Goal: Task Accomplishment & Management: Manage account settings

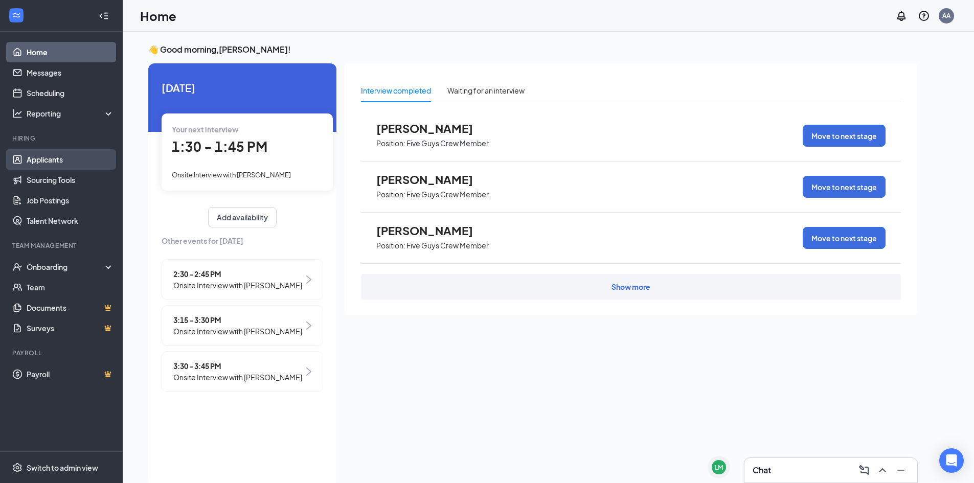
click at [74, 168] on link "Applicants" at bounding box center [70, 159] width 87 height 20
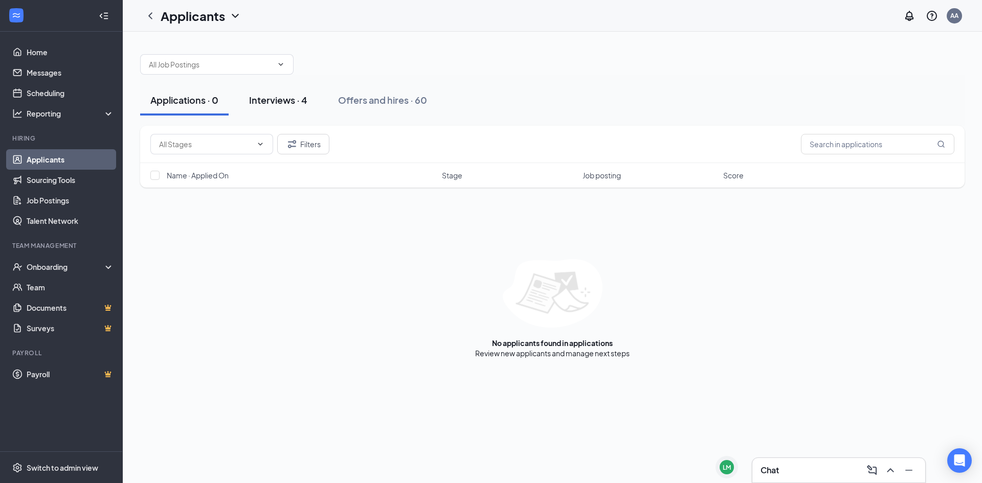
click at [303, 95] on div "Interviews · 4" at bounding box center [278, 100] width 58 height 13
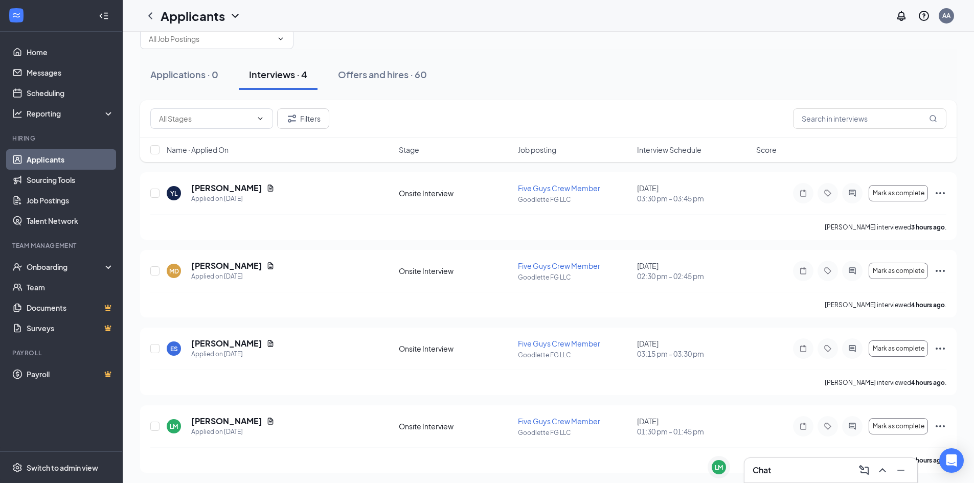
scroll to position [28, 0]
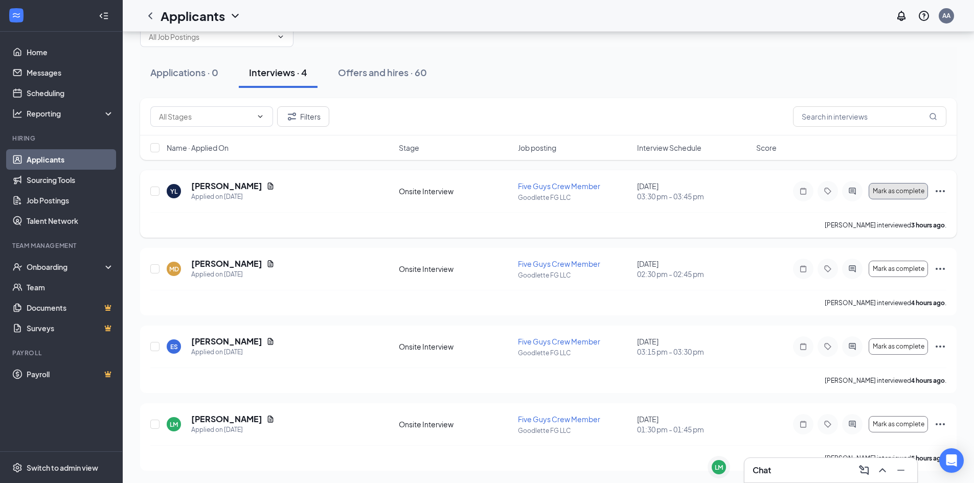
click at [887, 197] on button "Mark as complete" at bounding box center [898, 191] width 59 height 16
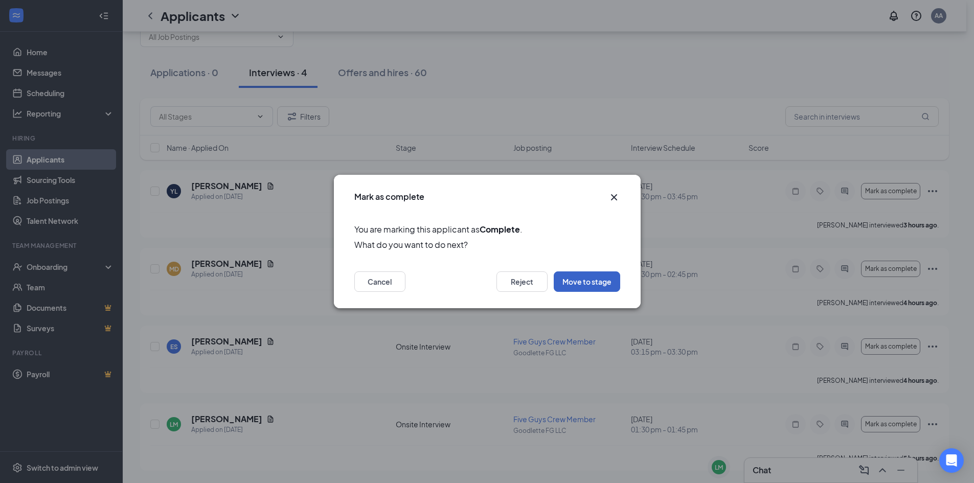
click at [568, 280] on button "Move to stage" at bounding box center [587, 282] width 66 height 20
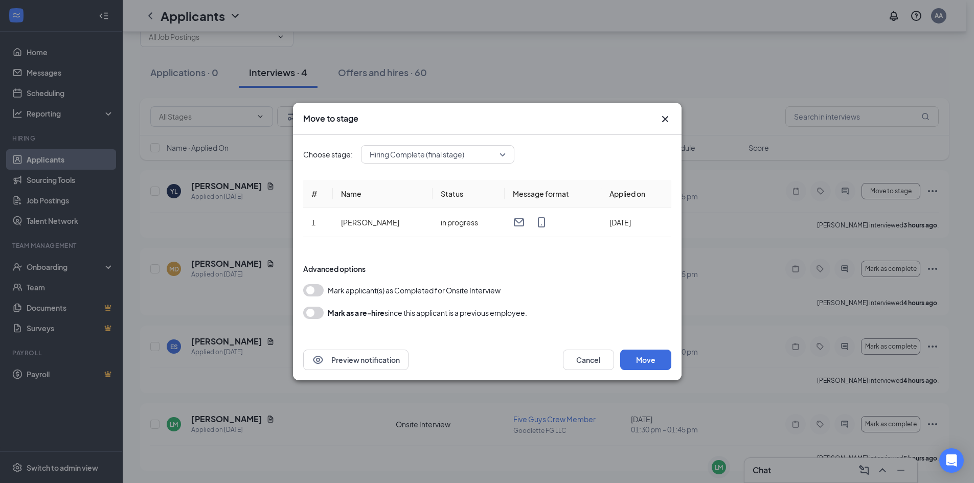
click at [318, 292] on button "button" at bounding box center [313, 290] width 20 height 12
click at [650, 370] on button "Move" at bounding box center [645, 360] width 51 height 20
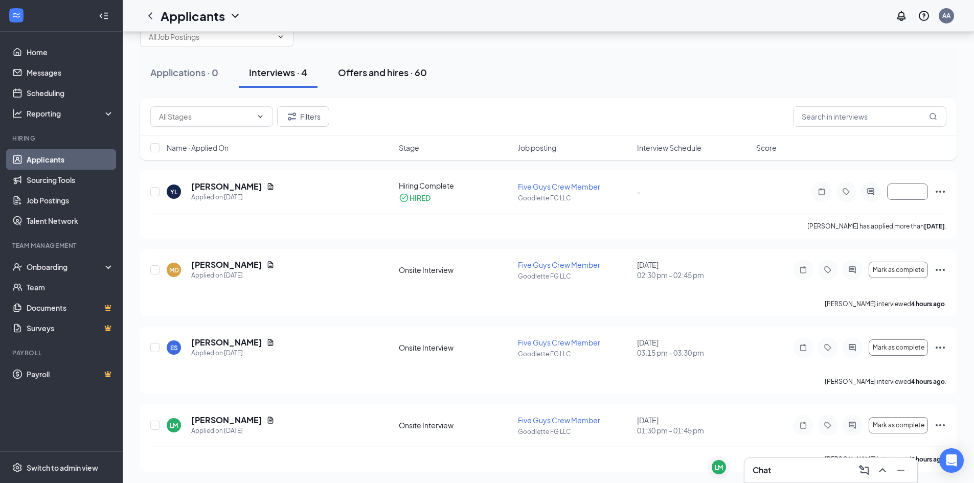
click at [383, 75] on div "Offers and hires · 60" at bounding box center [382, 72] width 89 height 13
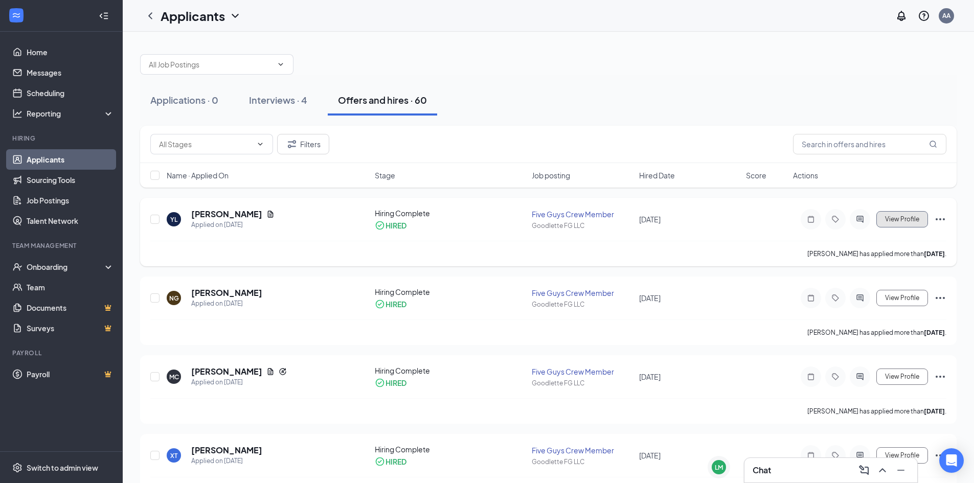
click at [906, 217] on span "View Profile" at bounding box center [902, 219] width 34 height 7
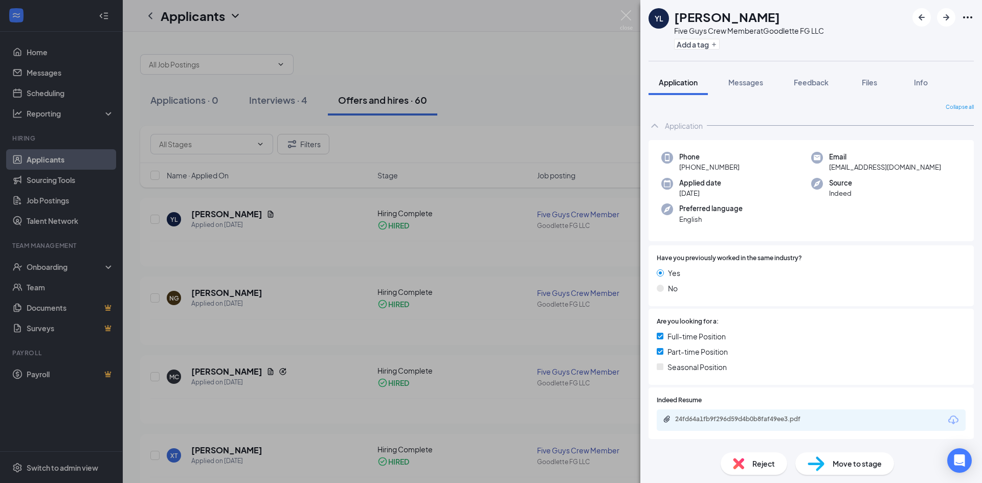
click at [584, 119] on div "YL [PERSON_NAME] Five Guys Crew Member at Goodlette FG LLC Add a tag Applicatio…" at bounding box center [491, 241] width 982 height 483
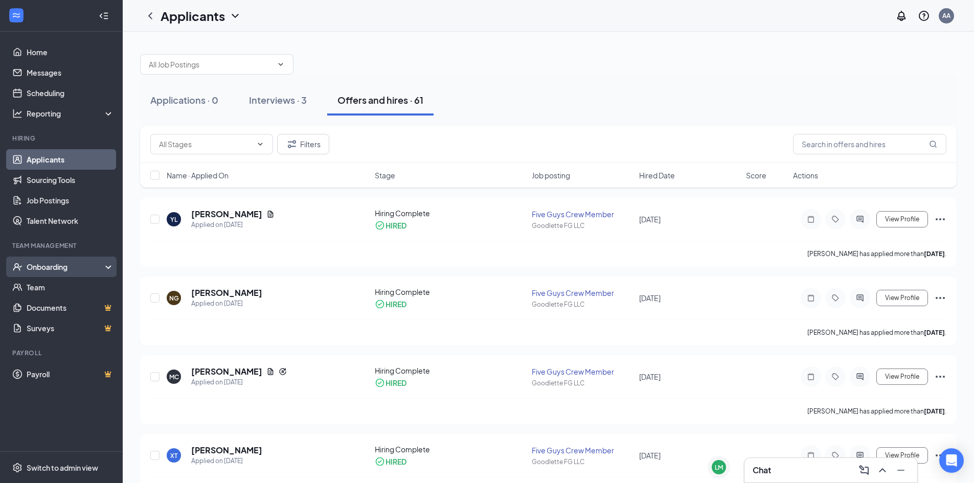
click at [74, 275] on div "Onboarding" at bounding box center [61, 267] width 123 height 20
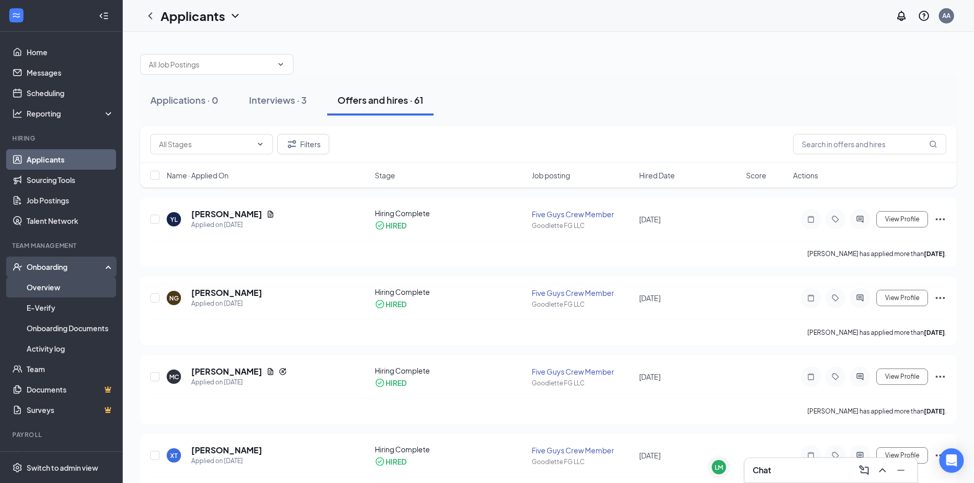
click at [75, 289] on link "Overview" at bounding box center [70, 287] width 87 height 20
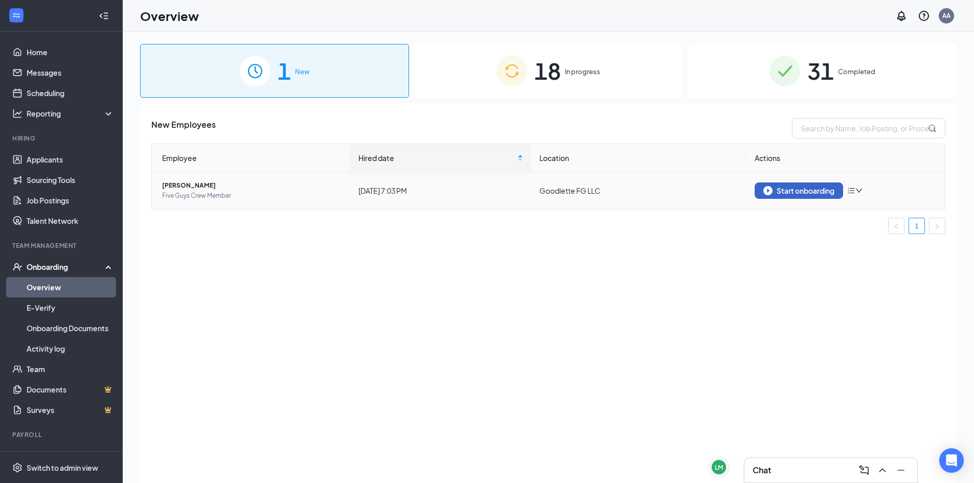
click at [820, 197] on button "Start onboarding" at bounding box center [799, 191] width 88 height 16
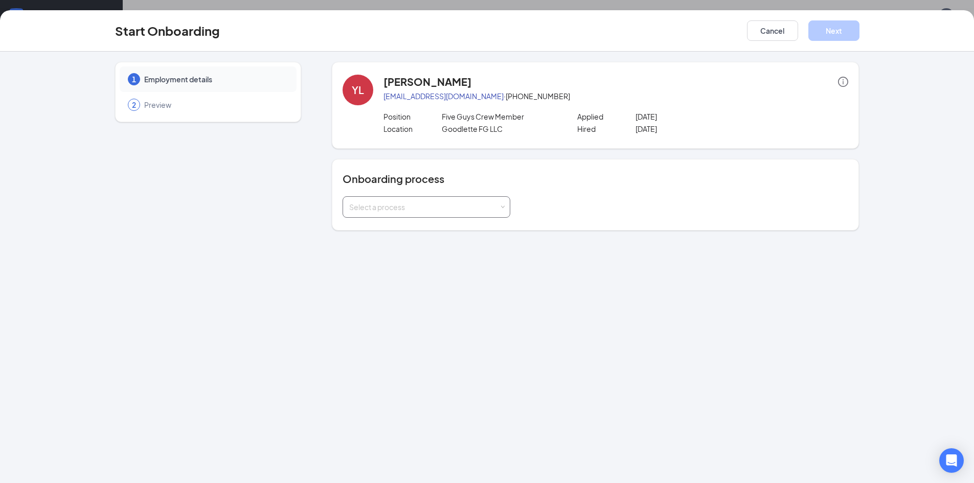
click at [415, 199] on div "Select a process" at bounding box center [426, 207] width 154 height 20
click at [393, 249] on li "New Process" at bounding box center [427, 247] width 168 height 18
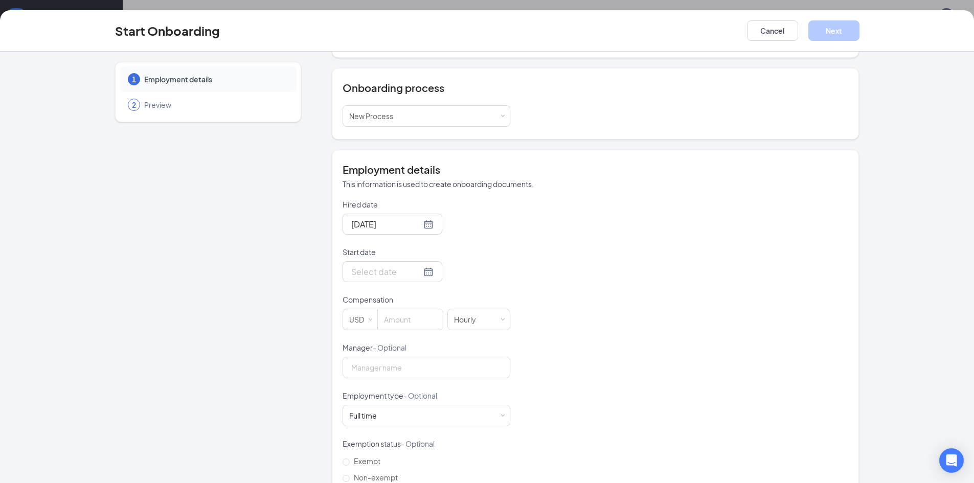
scroll to position [102, 0]
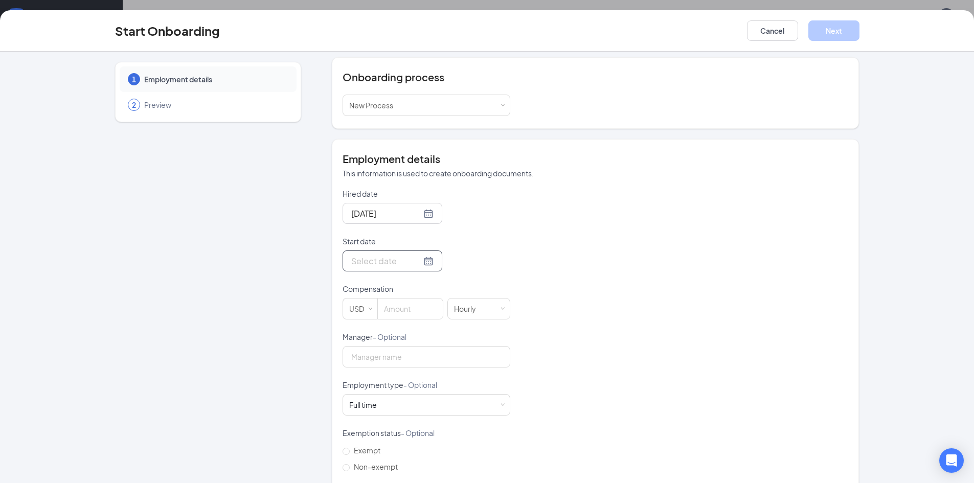
click at [380, 253] on div at bounding box center [393, 261] width 100 height 21
type input "[DATE]"
click at [407, 382] on div "27" at bounding box center [413, 383] width 12 height 12
click at [394, 304] on input at bounding box center [410, 309] width 65 height 20
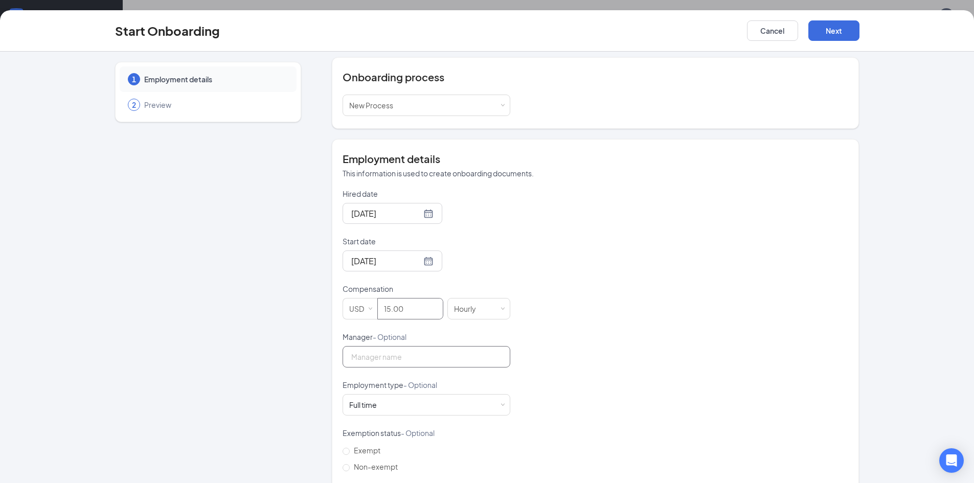
type input "15"
click at [404, 364] on input "Manager - Optional" at bounding box center [427, 356] width 168 height 21
type input "Ale"
click at [412, 408] on div "Full time Works 30+ hours per week and is reasonably expected to work" at bounding box center [426, 405] width 154 height 20
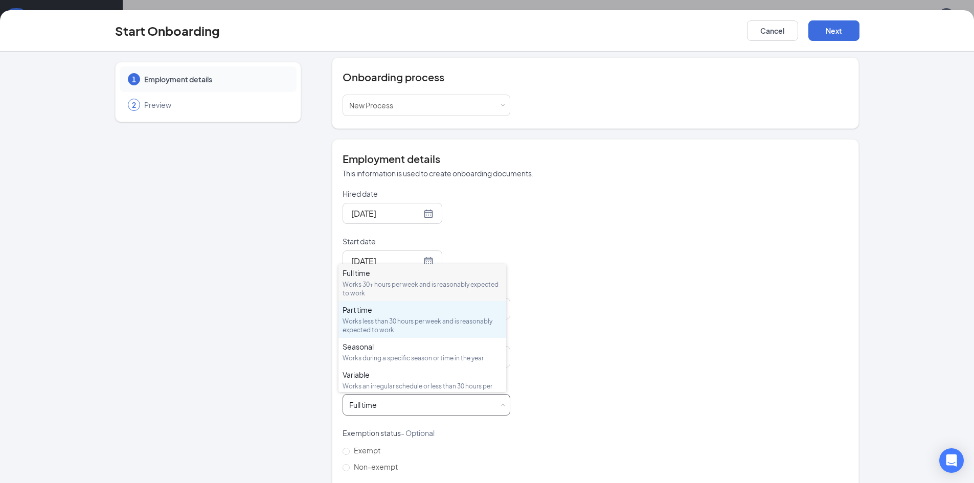
click at [402, 319] on div "Works less than 30 hours per week and is reasonably expected to work" at bounding box center [423, 325] width 160 height 17
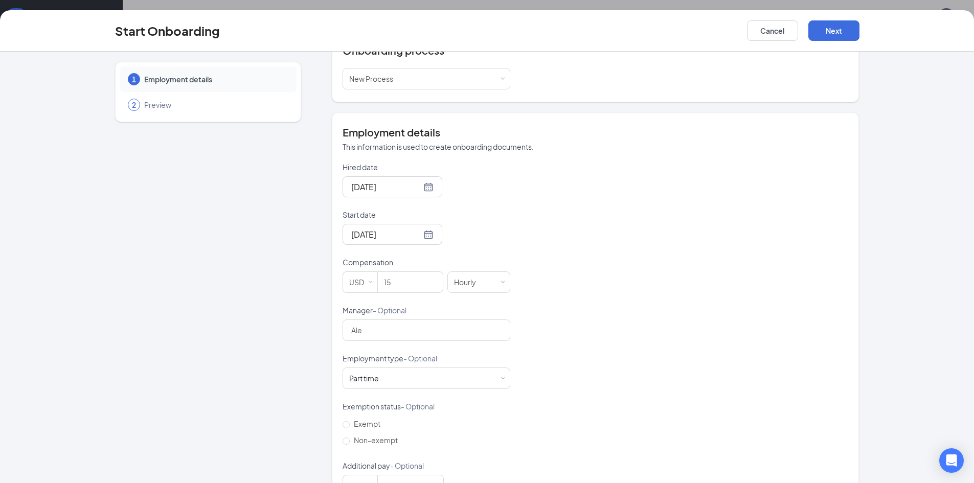
scroll to position [165, 0]
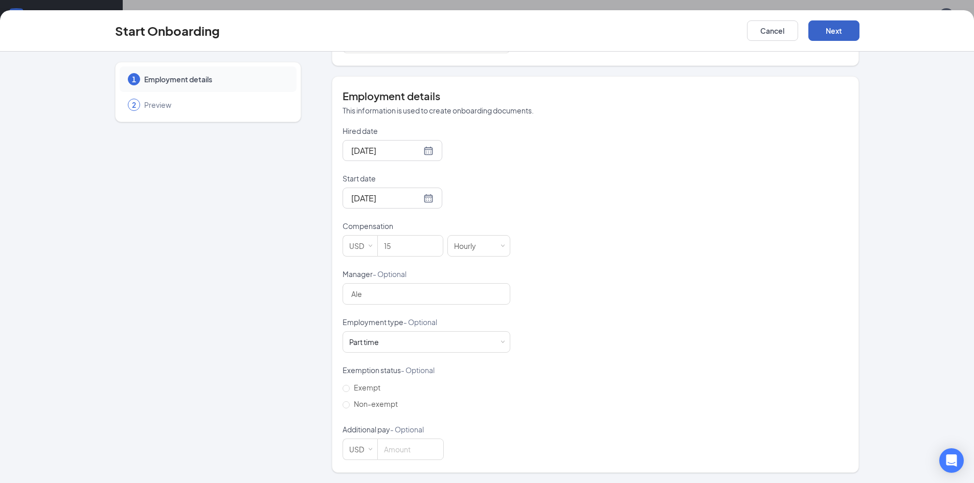
click at [836, 28] on button "Next" at bounding box center [833, 30] width 51 height 20
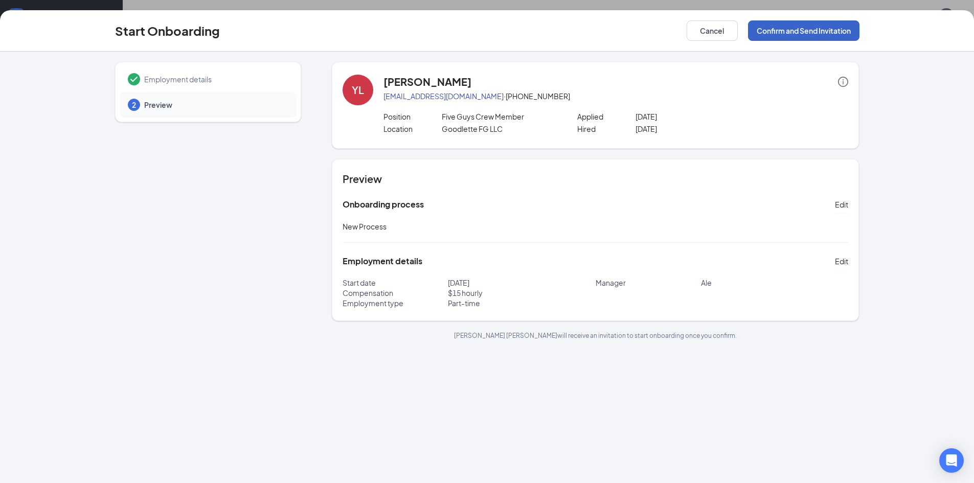
click at [832, 32] on button "Confirm and Send Invitation" at bounding box center [803, 30] width 111 height 20
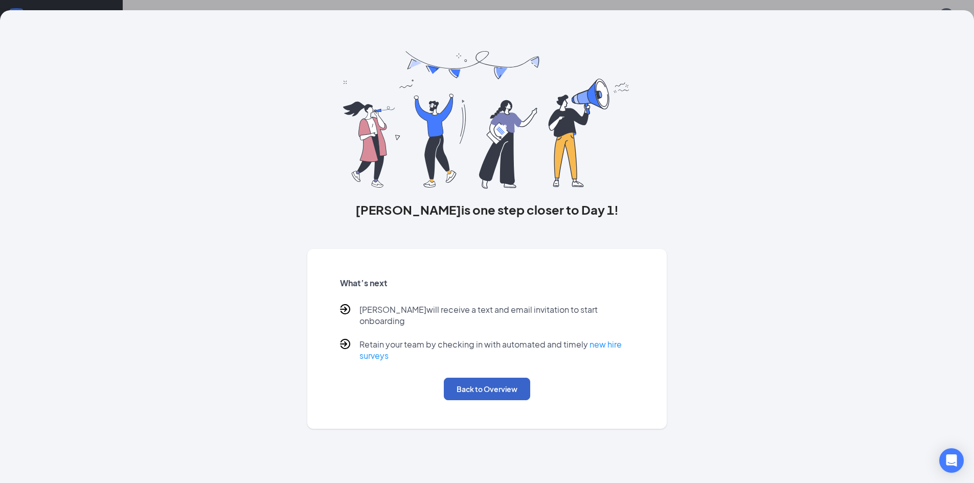
click at [503, 378] on button "Back to Overview" at bounding box center [487, 389] width 86 height 22
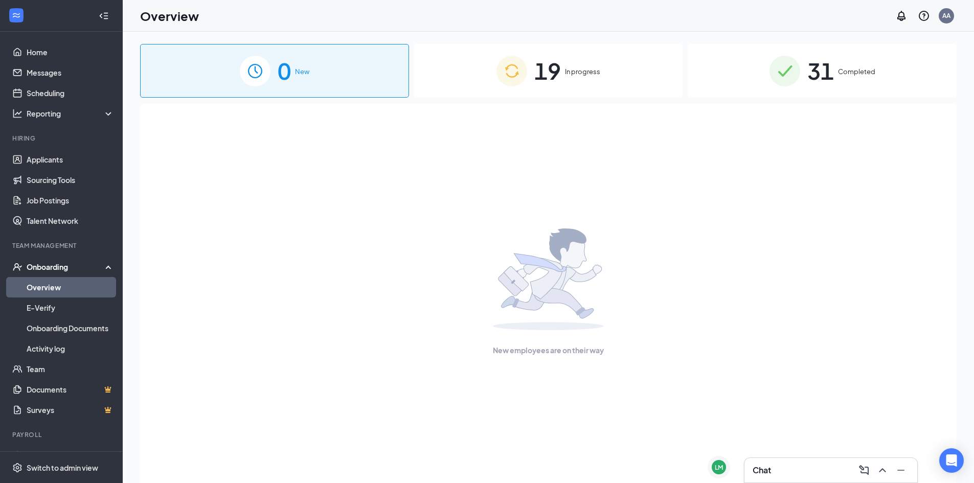
click at [743, 69] on div "31 Completed" at bounding box center [822, 71] width 269 height 54
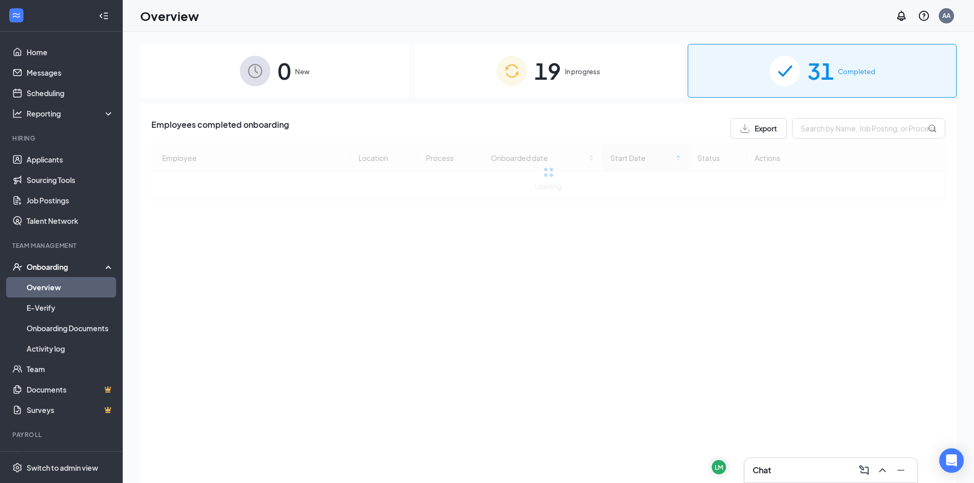
click at [627, 80] on div "19 In progress" at bounding box center [548, 71] width 269 height 54
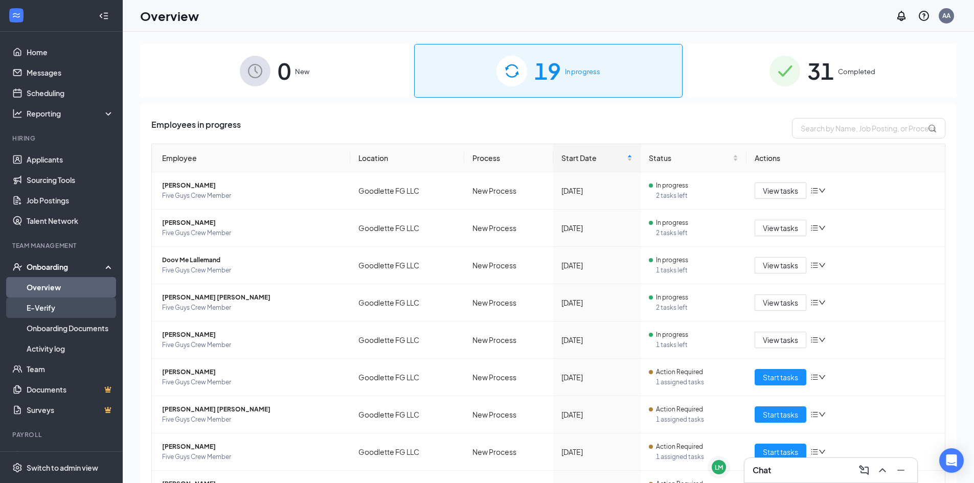
click at [88, 310] on link "E-Verify" at bounding box center [70, 308] width 87 height 20
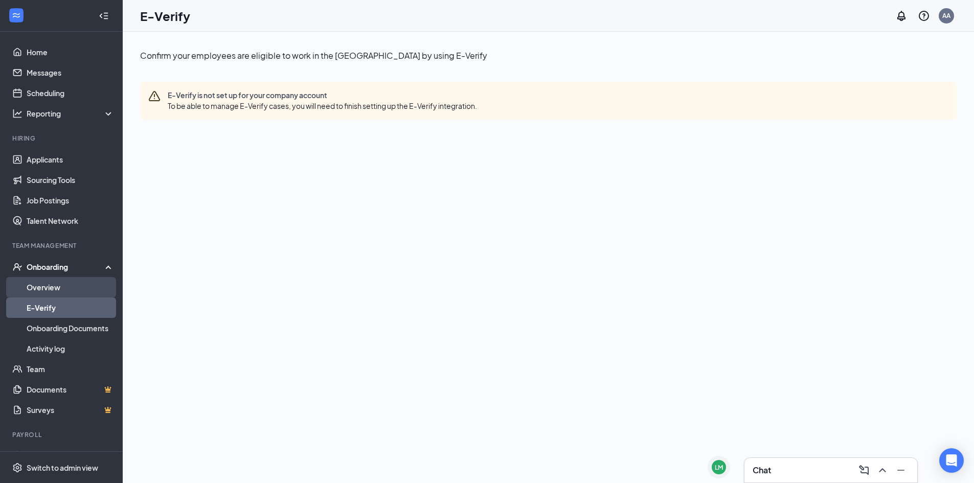
click at [86, 290] on link "Overview" at bounding box center [70, 287] width 87 height 20
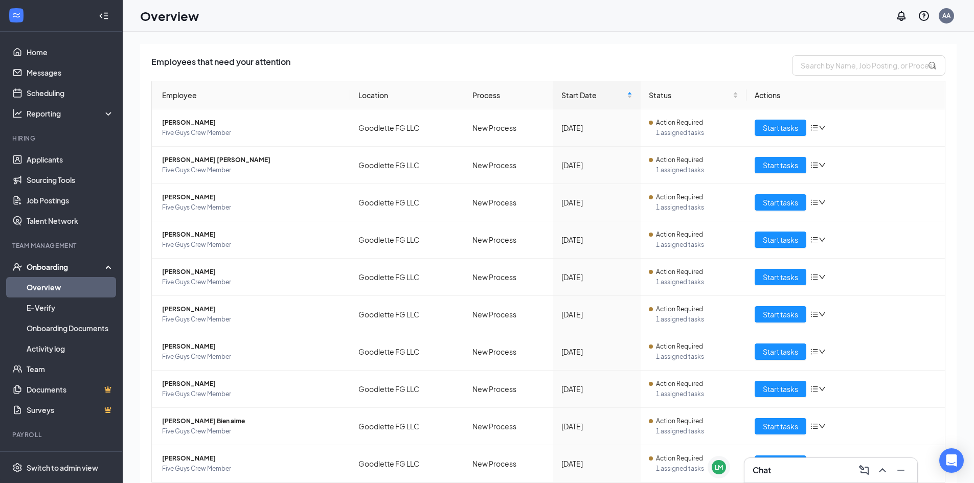
scroll to position [98, 0]
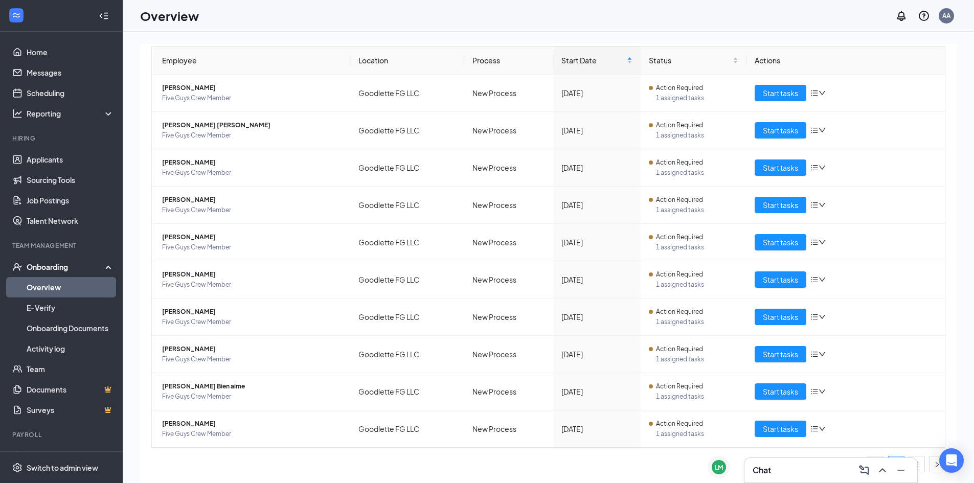
drag, startPoint x: 833, startPoint y: 458, endPoint x: 779, endPoint y: 466, distance: 54.7
click at [784, 466] on div "Chat" at bounding box center [830, 470] width 173 height 25
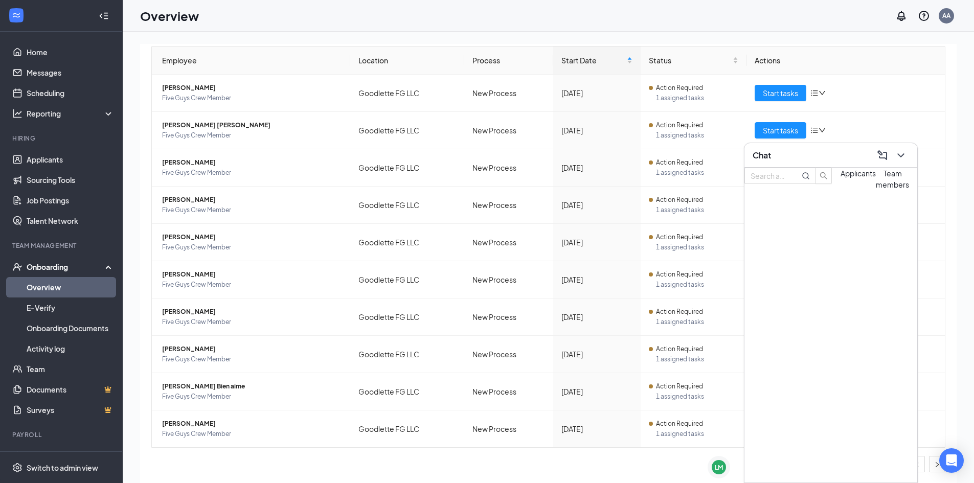
drag, startPoint x: 779, startPoint y: 466, endPoint x: 744, endPoint y: 472, distance: 35.8
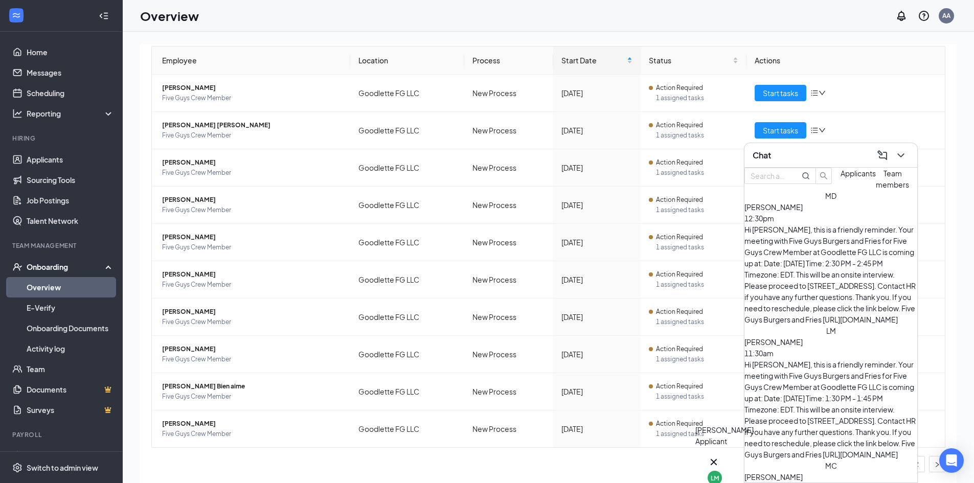
click at [718, 474] on div "LM" at bounding box center [715, 478] width 8 height 9
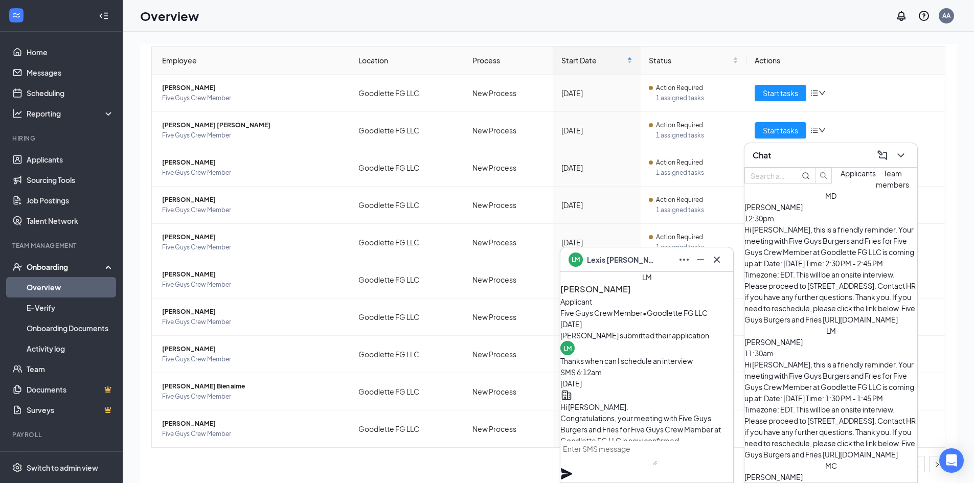
scroll to position [-700, 0]
click at [721, 256] on icon "Cross" at bounding box center [717, 260] width 12 height 12
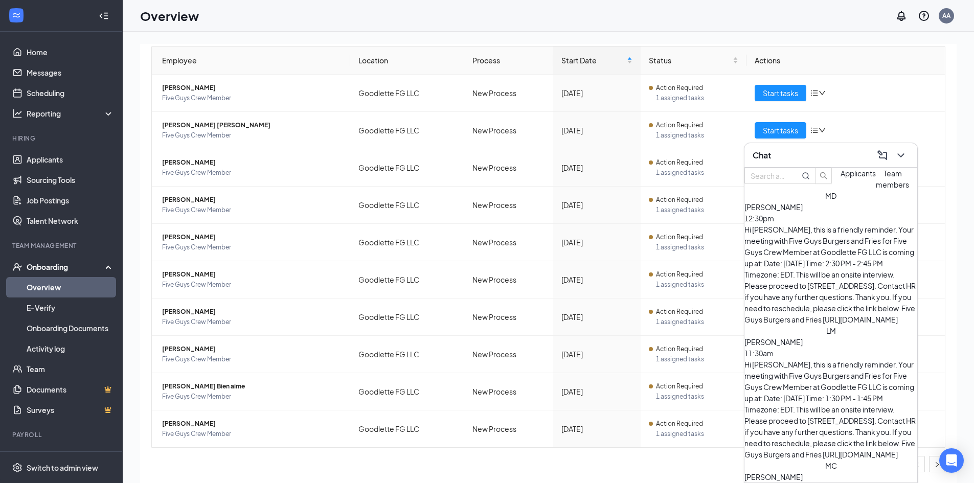
click at [854, 245] on div "Hi [PERSON_NAME], this is a friendly reminder. Your meeting with Five Guys Burg…" at bounding box center [830, 274] width 173 height 101
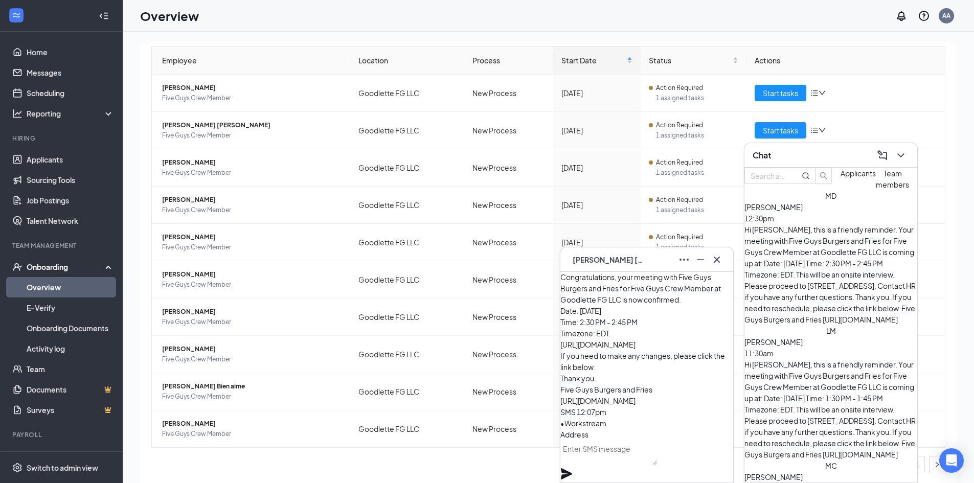
scroll to position [-545, 0]
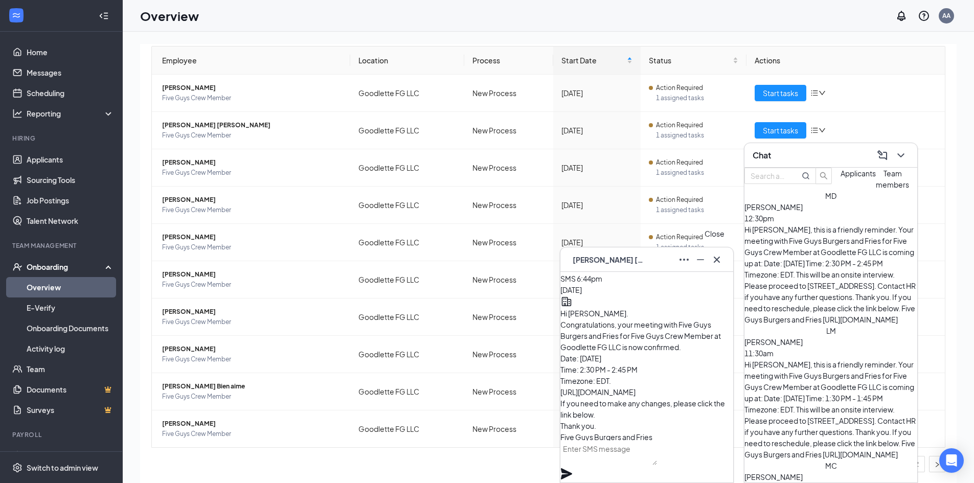
click at [718, 261] on icon "Cross" at bounding box center [717, 260] width 12 height 12
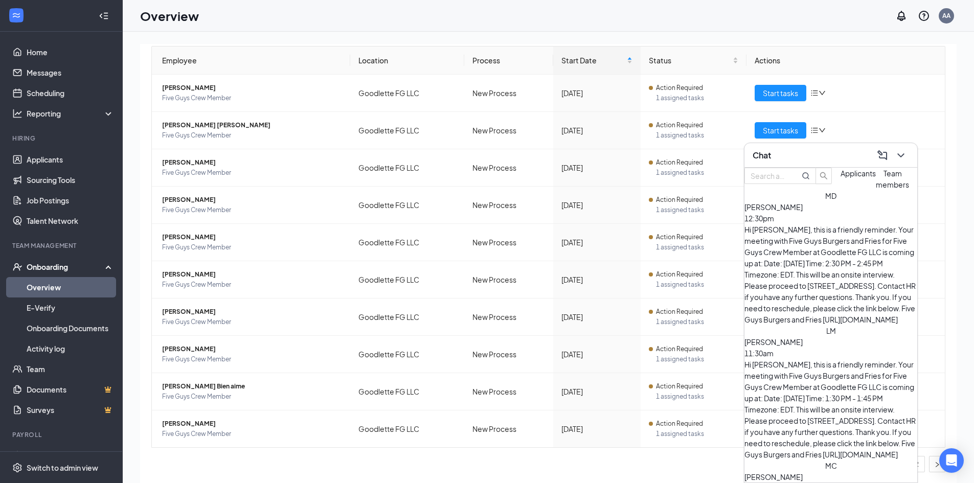
click at [792, 156] on div "Chat" at bounding box center [831, 155] width 156 height 16
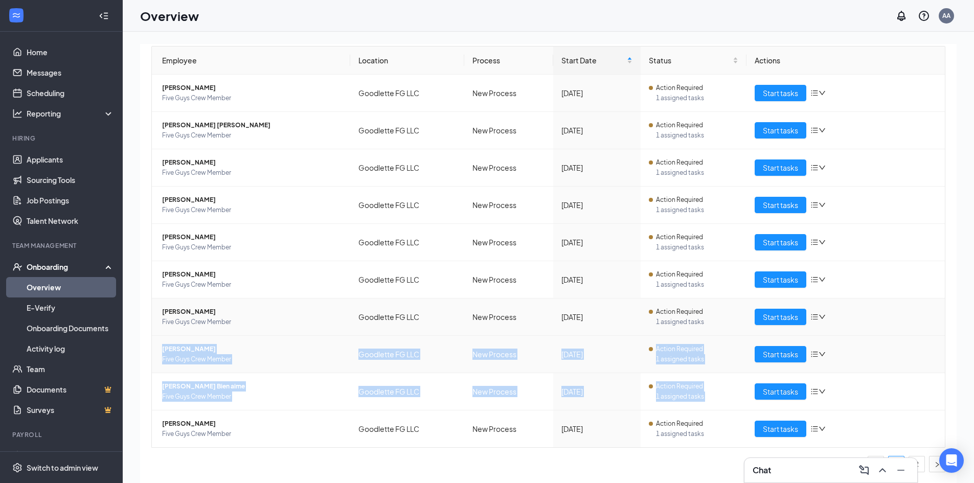
drag, startPoint x: 884, startPoint y: 408, endPoint x: 920, endPoint y: 338, distance: 78.9
click at [898, 321] on tbody "[PERSON_NAME] Five Guys Crew Member Goodlette FG LLC New Process [DATE] Action …" at bounding box center [548, 261] width 793 height 373
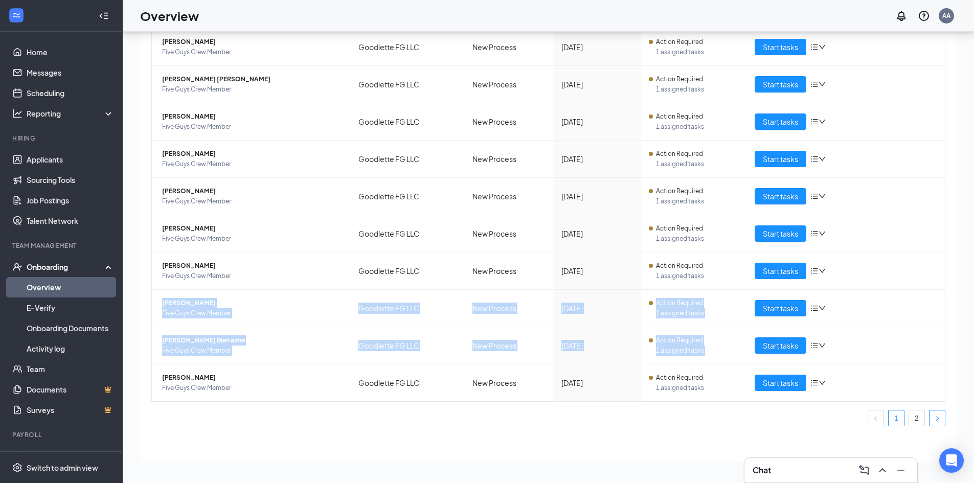
click at [934, 420] on icon "right" at bounding box center [937, 419] width 6 height 6
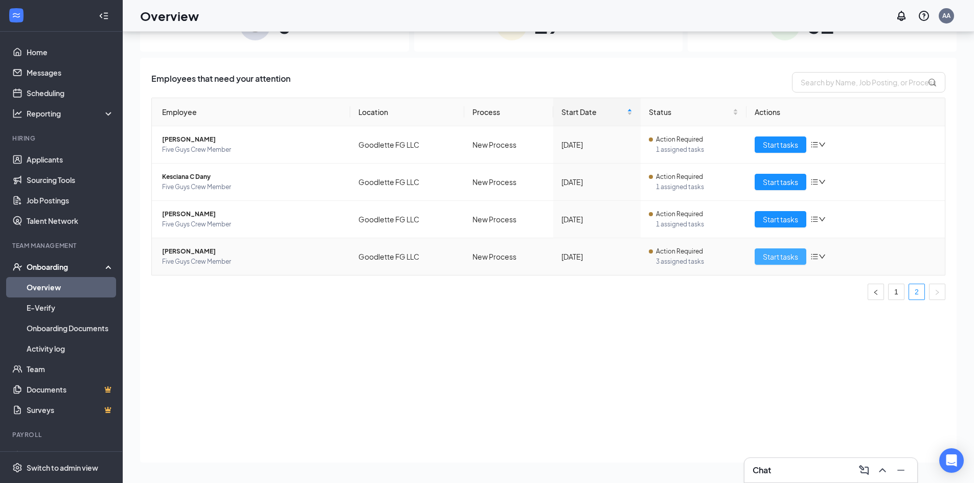
click at [789, 262] on button "Start tasks" at bounding box center [781, 256] width 52 height 16
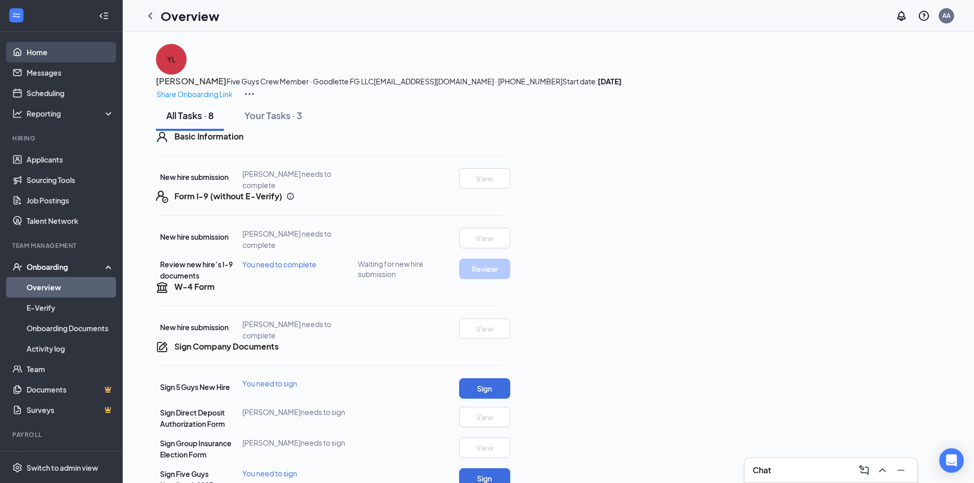
click at [31, 44] on link "Home" at bounding box center [70, 52] width 87 height 20
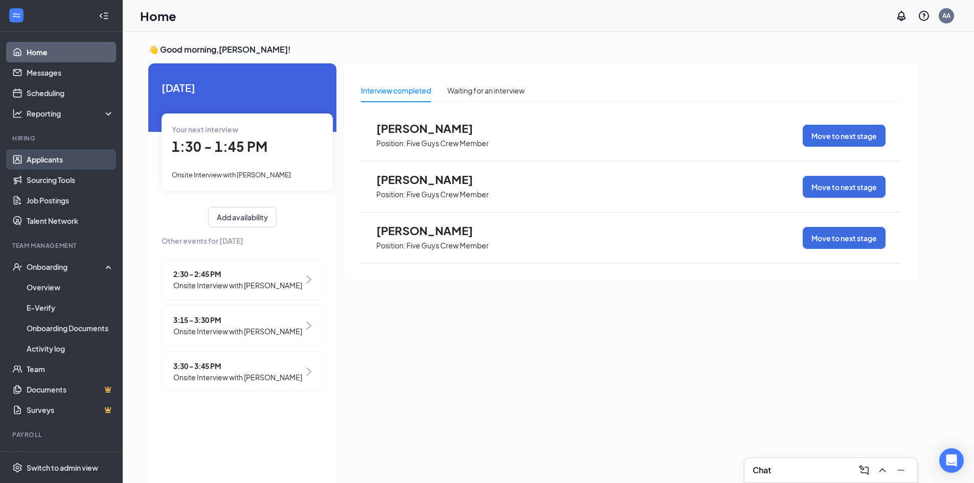
click at [73, 162] on link "Applicants" at bounding box center [70, 159] width 87 height 20
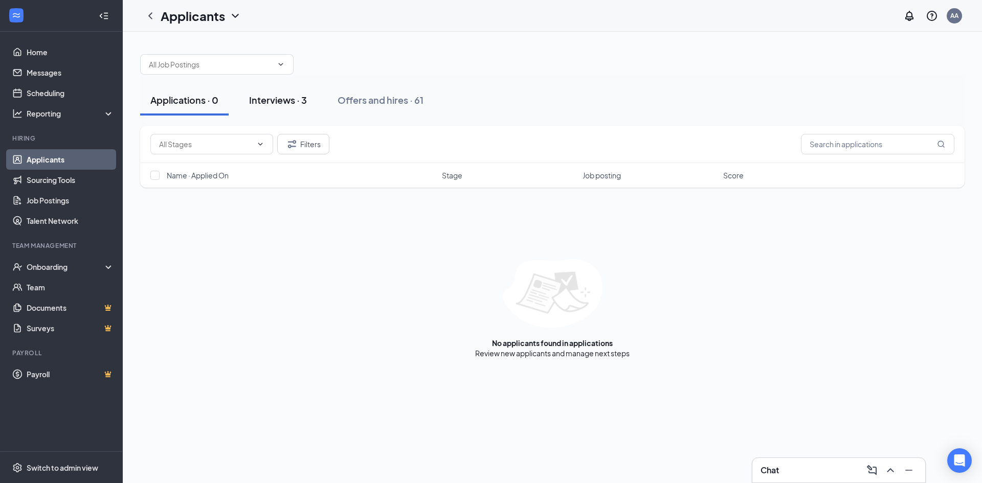
click at [279, 100] on div "Interviews · 3" at bounding box center [278, 100] width 58 height 13
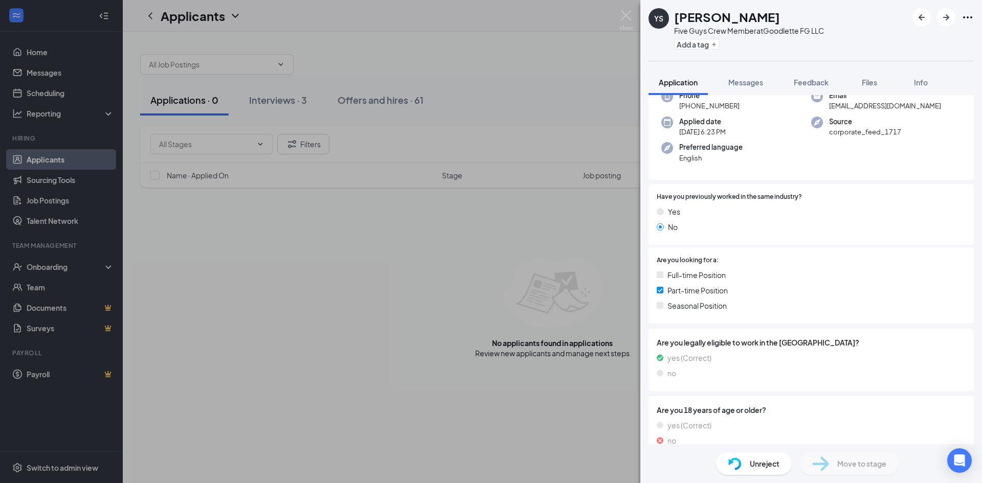
scroll to position [107, 0]
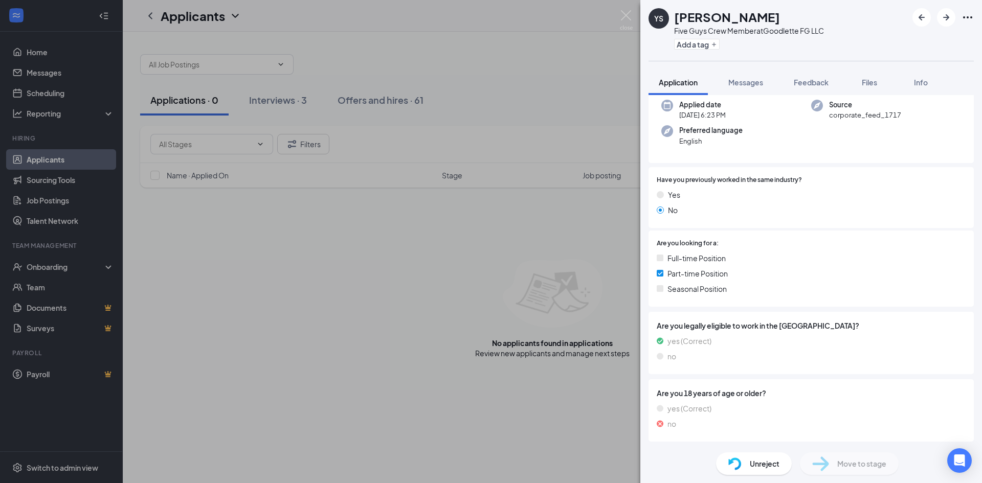
click at [377, 347] on div "YS Yami Sostre Five Guys Crew Member at Goodlette FG LLC Add a tag Application …" at bounding box center [491, 241] width 982 height 483
click at [624, 19] on img at bounding box center [626, 20] width 13 height 20
